Goal: Task Accomplishment & Management: Manage account settings

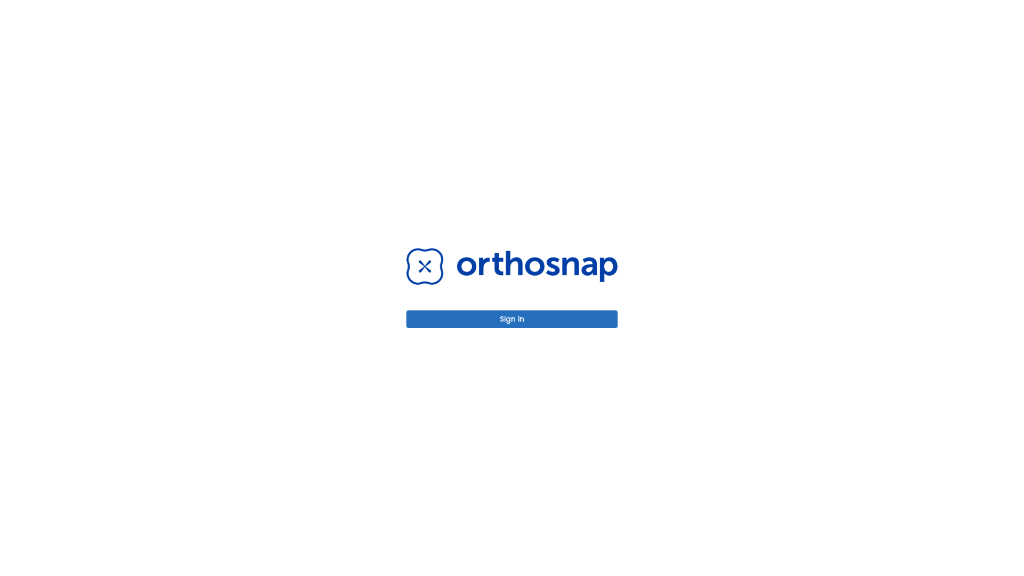
click at [512, 319] on button "Sign in" at bounding box center [511, 319] width 211 height 18
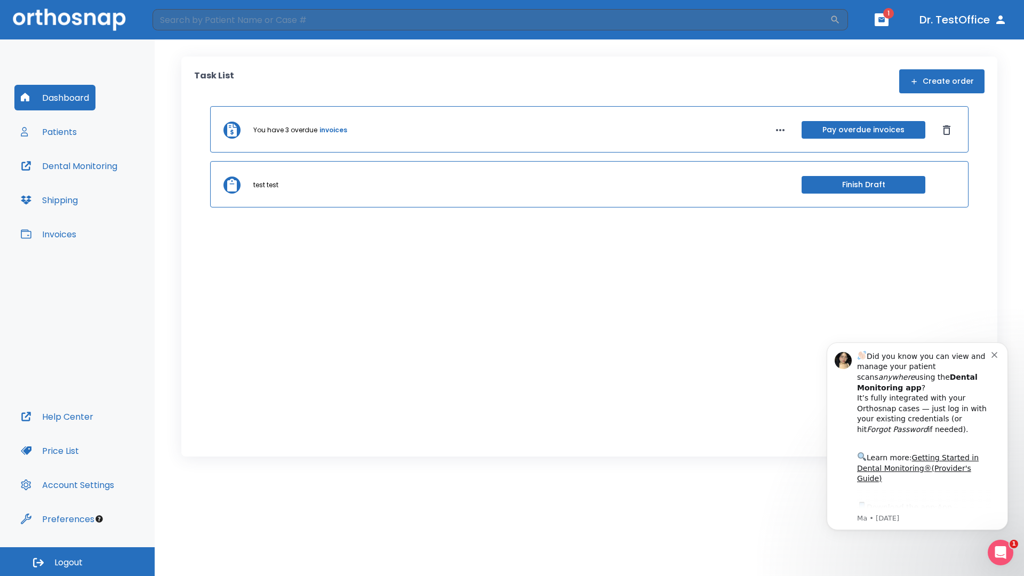
click at [77, 561] on span "Logout" at bounding box center [68, 563] width 28 height 12
